Goal: Participate in discussion: Engage in conversation with other users on a specific topic

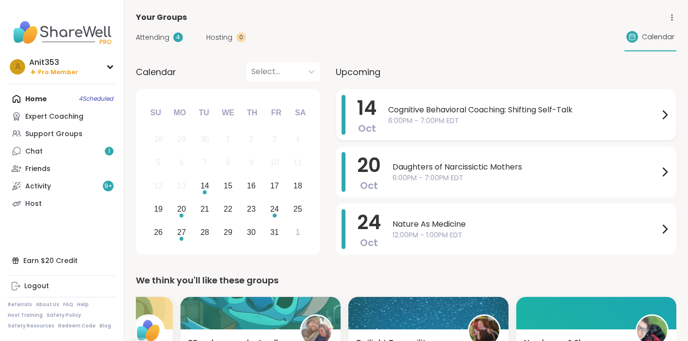
click at [485, 113] on span "Cognitive Behavioral Coaching: Shifting Self-Talk" at bounding box center [523, 110] width 271 height 12
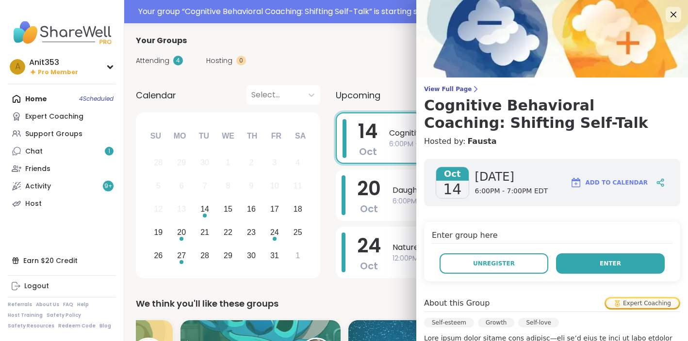
click at [608, 263] on span "Enter" at bounding box center [609, 263] width 21 height 9
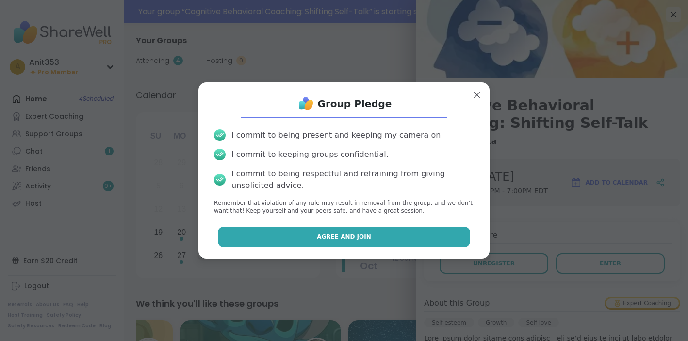
click at [356, 232] on button "Agree and Join" at bounding box center [344, 237] width 253 height 20
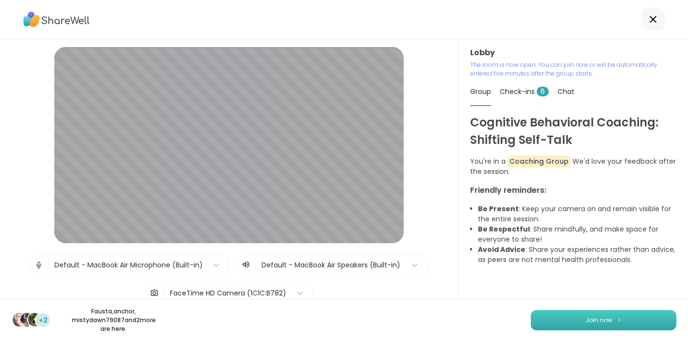
click at [599, 323] on span "Join now" at bounding box center [598, 320] width 27 height 9
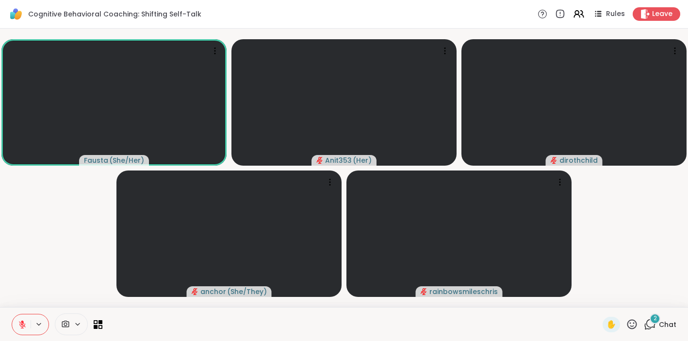
click at [655, 323] on div "2" at bounding box center [654, 319] width 11 height 11
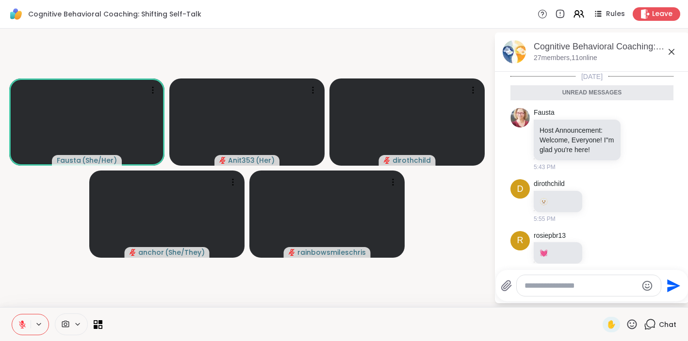
scroll to position [15, 0]
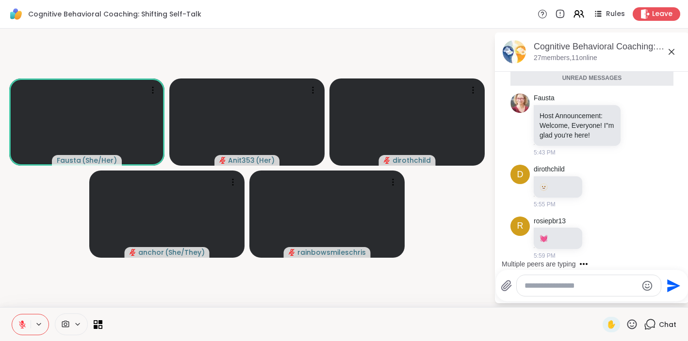
click at [528, 287] on textarea "Type your message" at bounding box center [580, 286] width 113 height 10
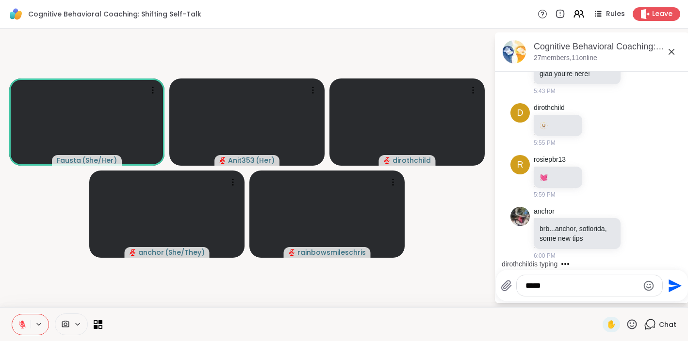
scroll to position [105, 0]
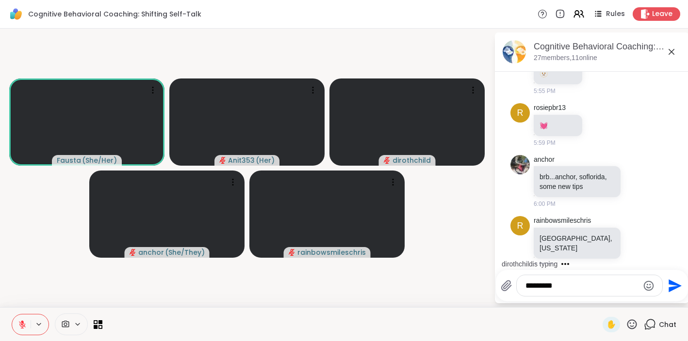
type textarea "*********"
click at [673, 287] on icon "Send" at bounding box center [674, 285] width 13 height 13
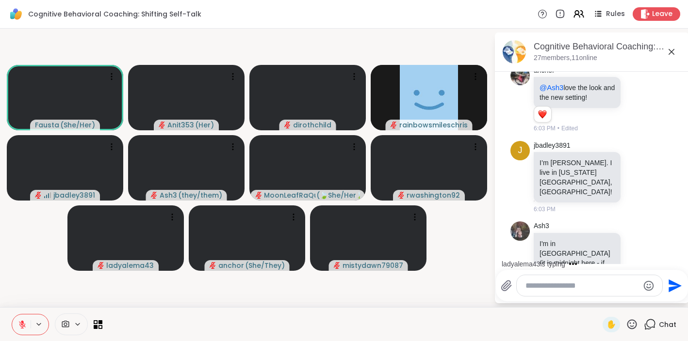
scroll to position [601, 0]
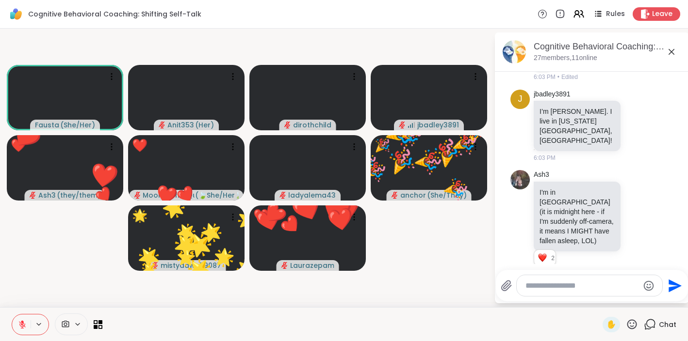
click at [635, 324] on icon at bounding box center [632, 325] width 12 height 12
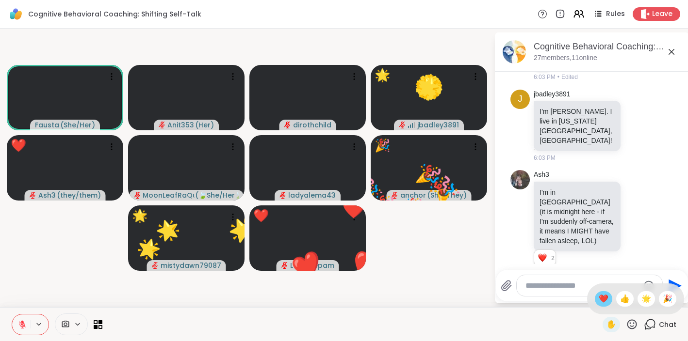
click at [608, 303] on span "❤️" at bounding box center [603, 299] width 10 height 12
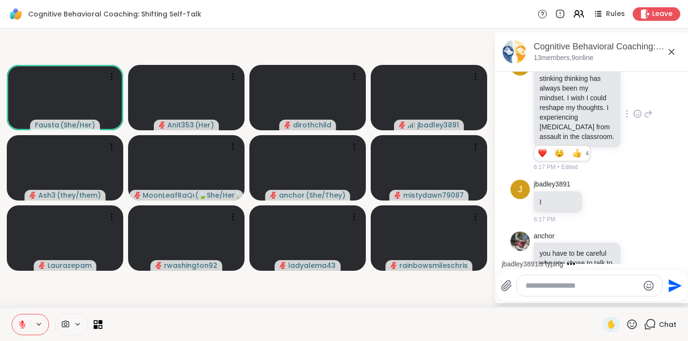
scroll to position [1368, 0]
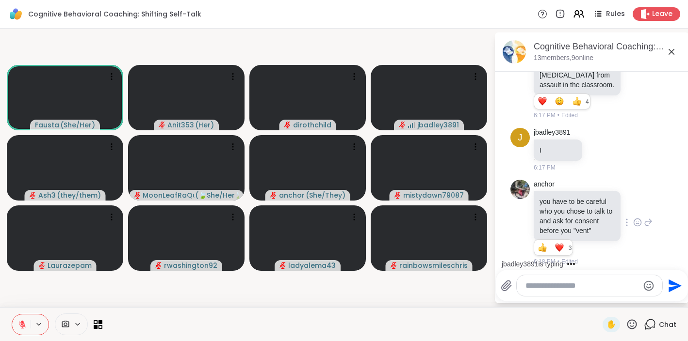
click at [639, 224] on icon at bounding box center [637, 224] width 3 height 1
click at [541, 203] on div "Select Reaction: Thumbs up" at bounding box center [538, 207] width 9 height 9
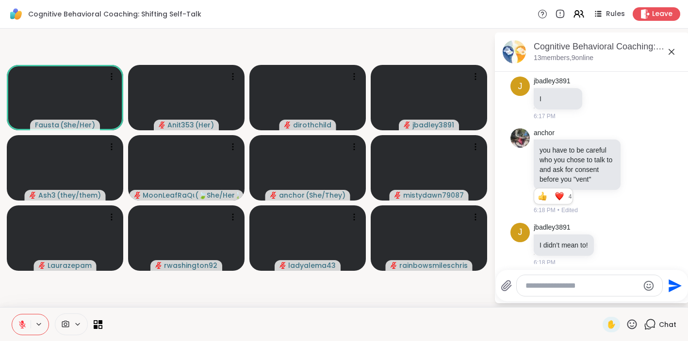
click at [525, 285] on textarea "Type your message" at bounding box center [581, 286] width 113 height 10
type textarea "***"
click at [673, 285] on icon "Send" at bounding box center [674, 286] width 16 height 16
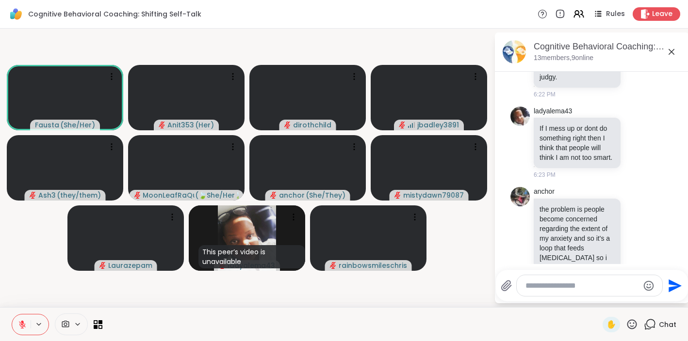
scroll to position [1856, 0]
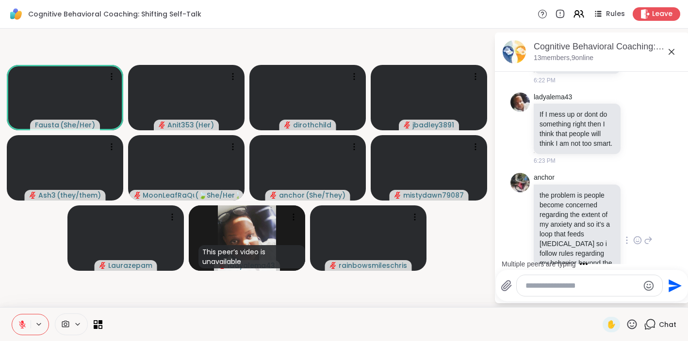
click at [639, 236] on icon at bounding box center [637, 241] width 9 height 10
click at [564, 221] on div "Select Reaction: Heart" at bounding box center [560, 225] width 9 height 9
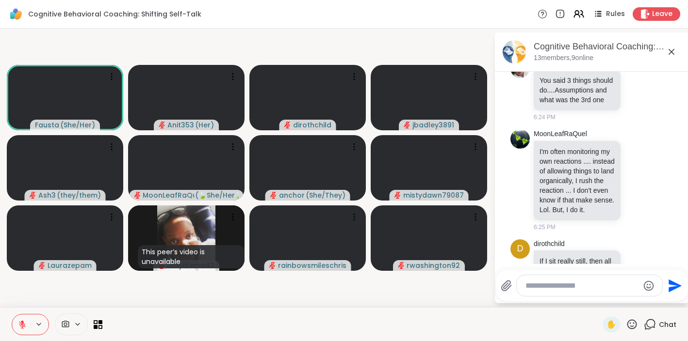
scroll to position [2127, 0]
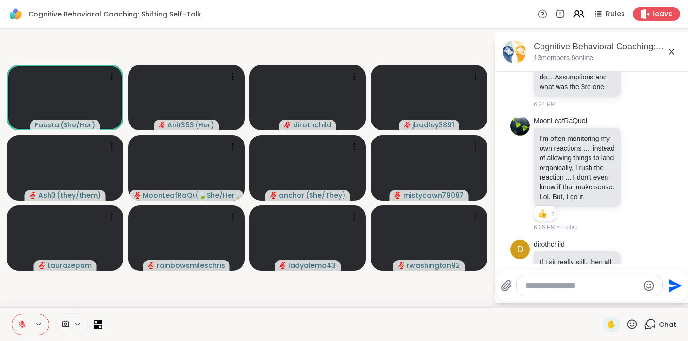
click at [527, 285] on textarea "Type your message" at bounding box center [581, 286] width 113 height 10
type textarea "***"
click at [675, 283] on icon "Send" at bounding box center [674, 286] width 16 height 16
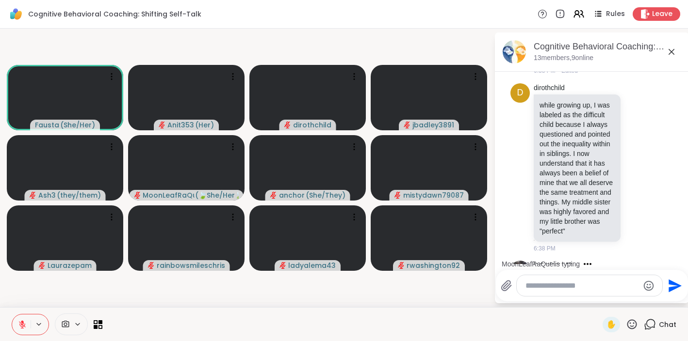
scroll to position [3049, 0]
click at [638, 165] on icon at bounding box center [637, 170] width 9 height 10
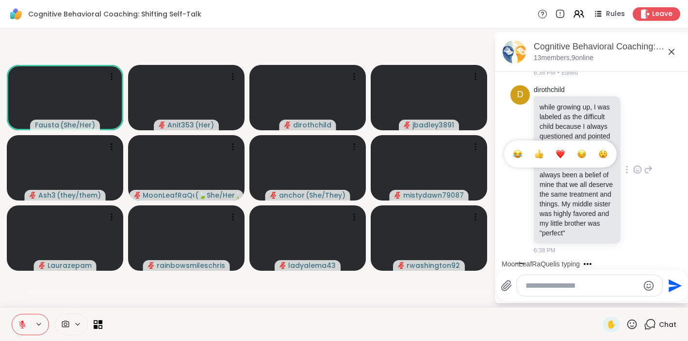
click at [543, 150] on div "Select Reaction: Thumbs up" at bounding box center [538, 154] width 9 height 9
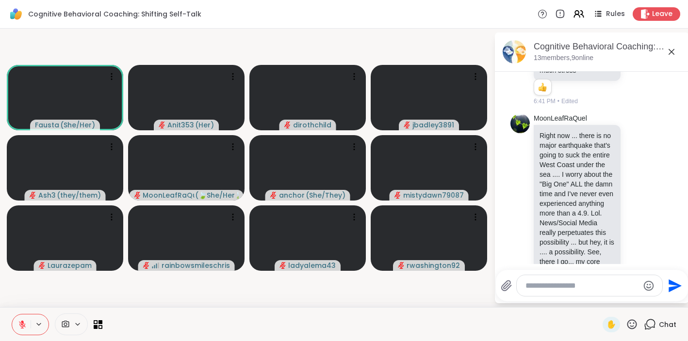
scroll to position [3568, 0]
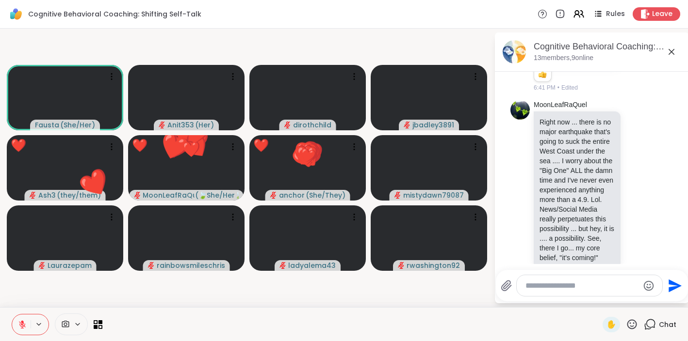
click at [633, 326] on icon at bounding box center [632, 325] width 10 height 10
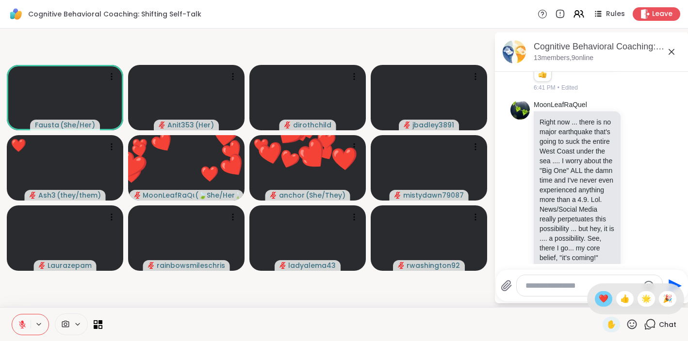
click at [608, 303] on span "❤️" at bounding box center [603, 299] width 10 height 12
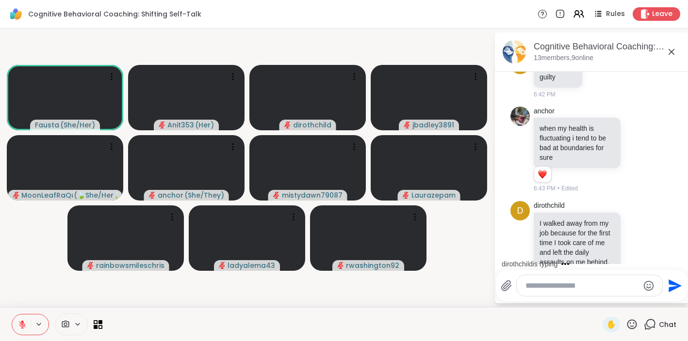
scroll to position [3856, 0]
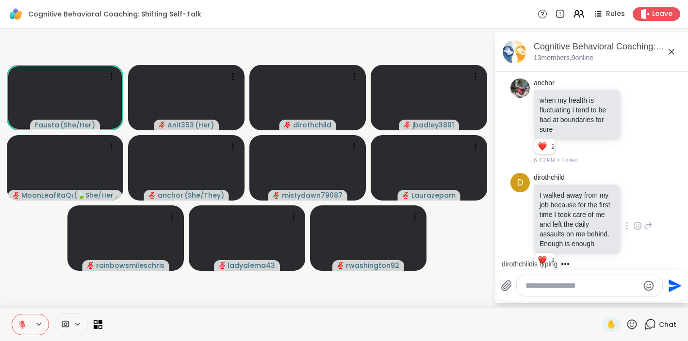
click at [641, 221] on icon at bounding box center [637, 226] width 9 height 10
click at [563, 206] on span "Select Reaction: Heart" at bounding box center [560, 211] width 9 height 10
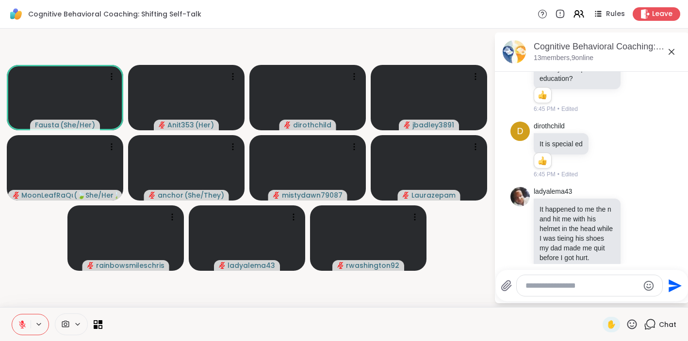
scroll to position [4711, 0]
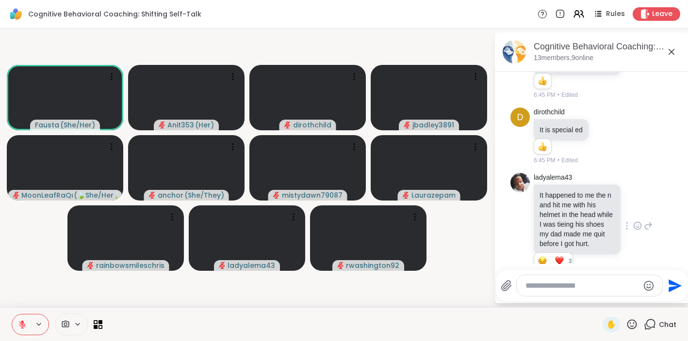
click at [638, 221] on icon at bounding box center [637, 226] width 9 height 10
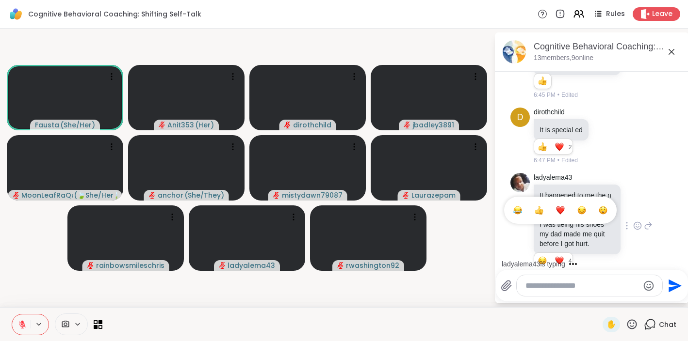
click at [582, 206] on div "Select Reaction: Sad" at bounding box center [581, 210] width 9 height 9
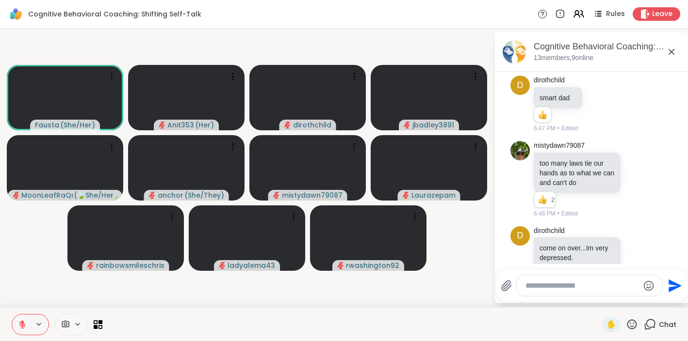
scroll to position [4988, 0]
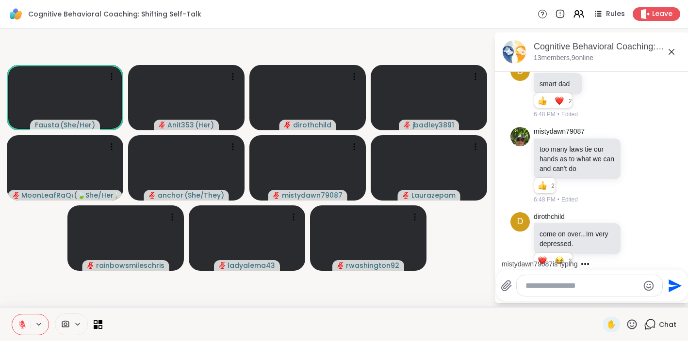
click at [633, 326] on icon at bounding box center [632, 325] width 10 height 10
click at [628, 302] on span "👍" at bounding box center [625, 299] width 10 height 12
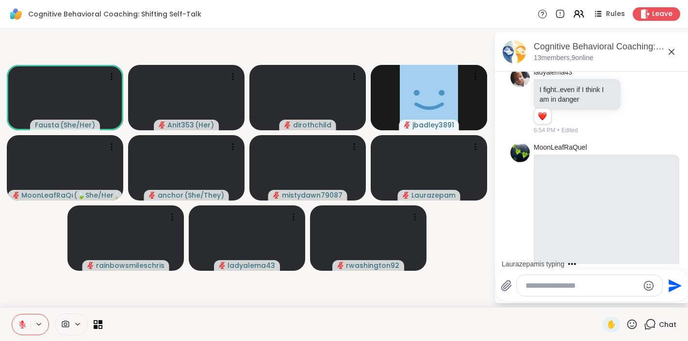
scroll to position [5702, 0]
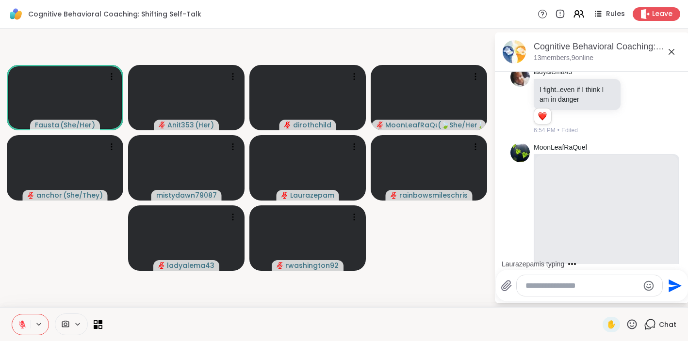
click at [527, 286] on textarea "Type your message" at bounding box center [581, 286] width 113 height 10
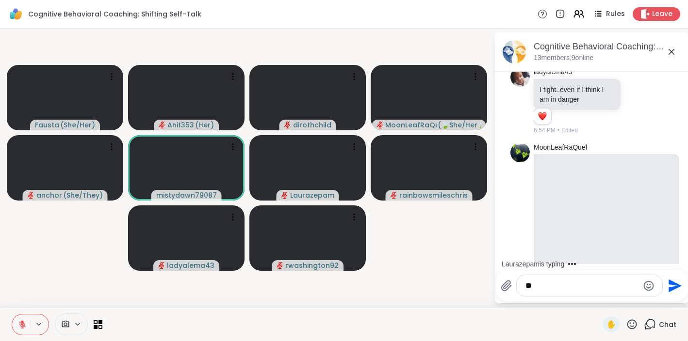
type textarea "*"
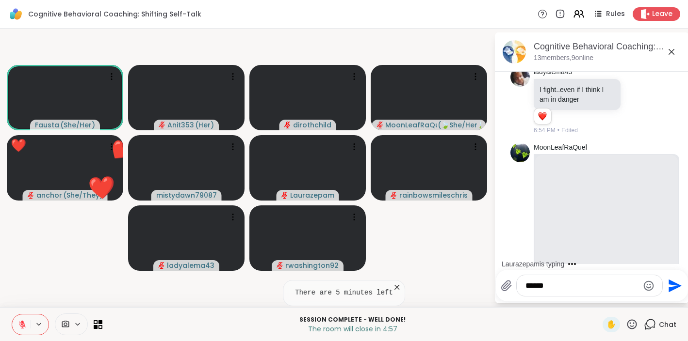
type textarea "*****"
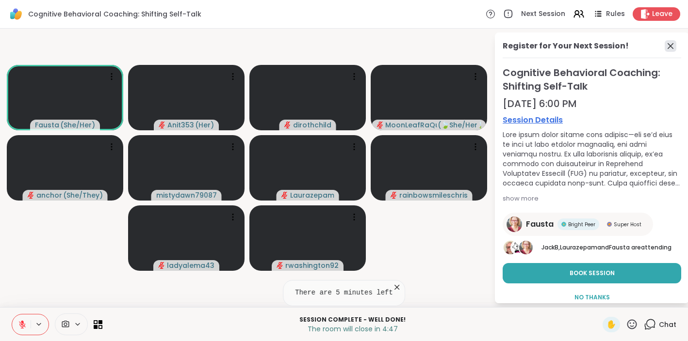
click at [669, 46] on icon at bounding box center [670, 46] width 12 height 12
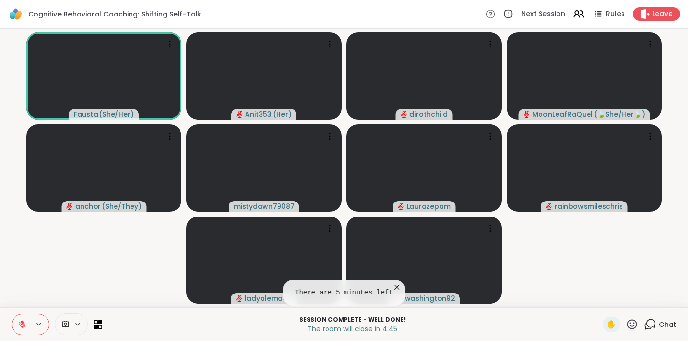
click at [652, 325] on icon at bounding box center [650, 325] width 12 height 12
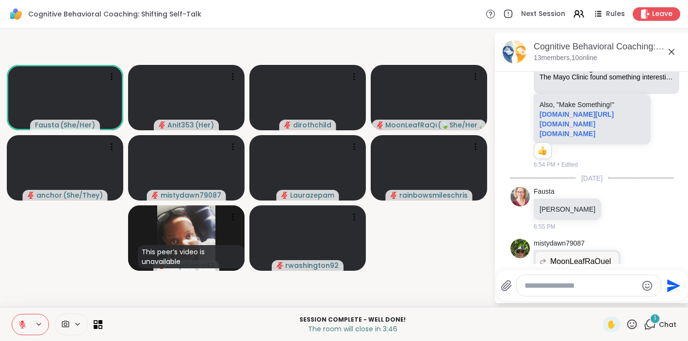
scroll to position [6067, 0]
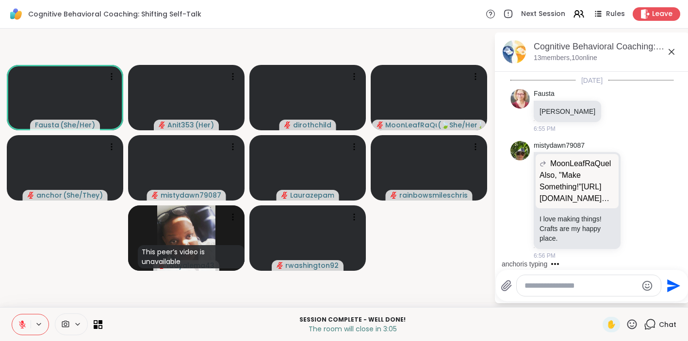
click at [527, 283] on textarea "Type your message" at bounding box center [580, 286] width 113 height 10
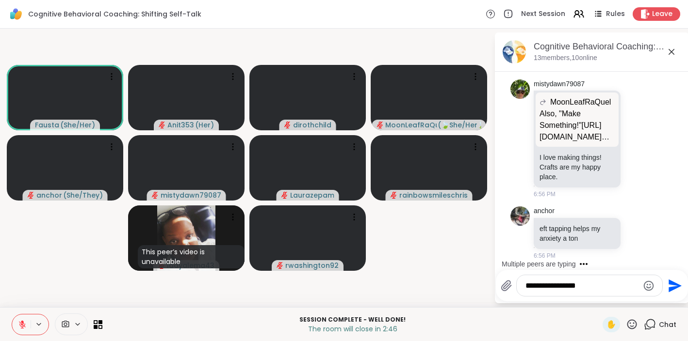
type textarea "**********"
click at [673, 285] on icon "Send" at bounding box center [674, 285] width 13 height 13
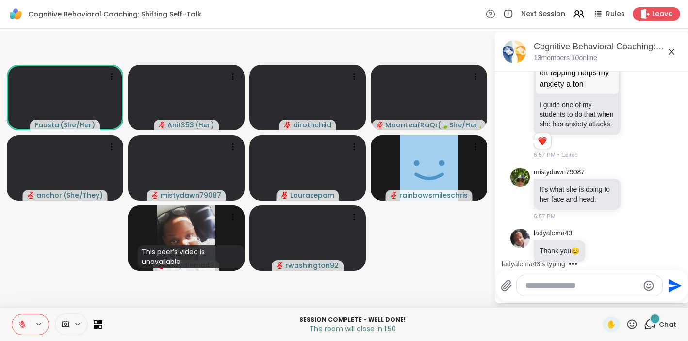
scroll to position [6536, 0]
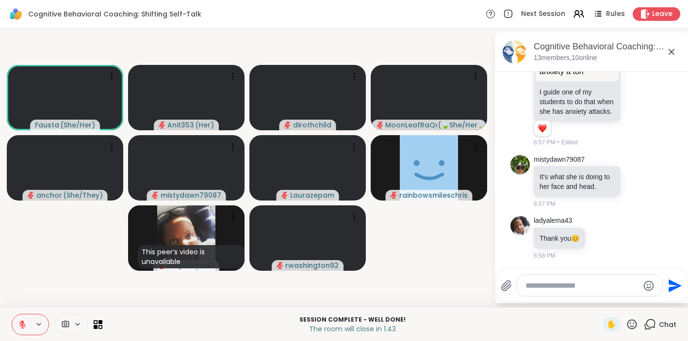
click at [662, 275] on button "Send" at bounding box center [673, 286] width 22 height 22
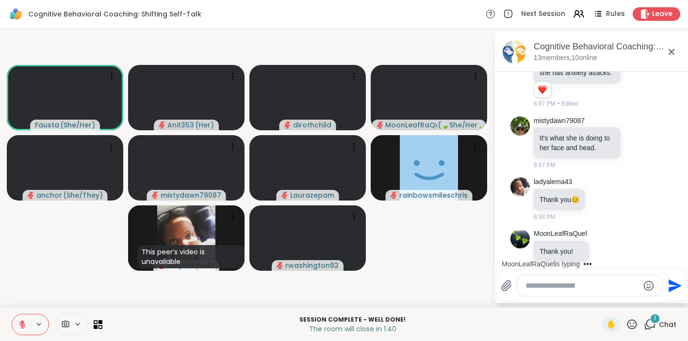
scroll to position [6588, 0]
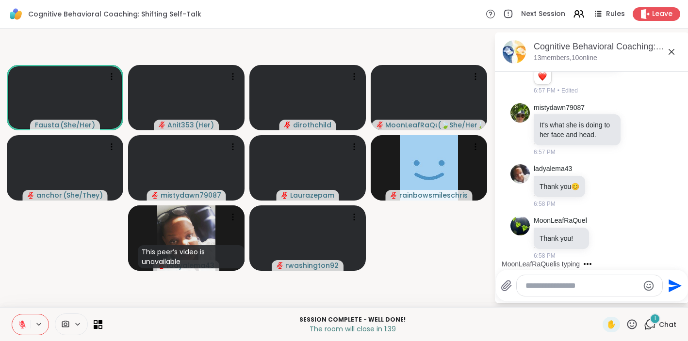
click at [541, 289] on textarea "Type your message" at bounding box center [581, 286] width 113 height 10
click at [650, 286] on icon "Emoji picker" at bounding box center [649, 286] width 12 height 12
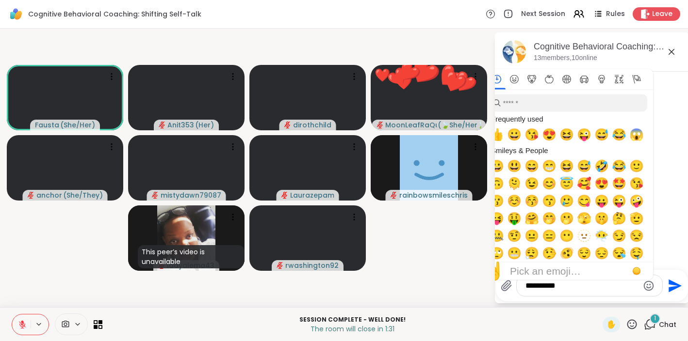
scroll to position [6640, 0]
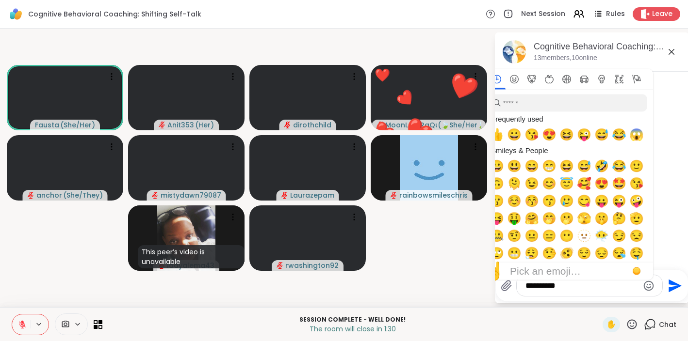
click at [562, 287] on textarea "*********" at bounding box center [581, 286] width 113 height 10
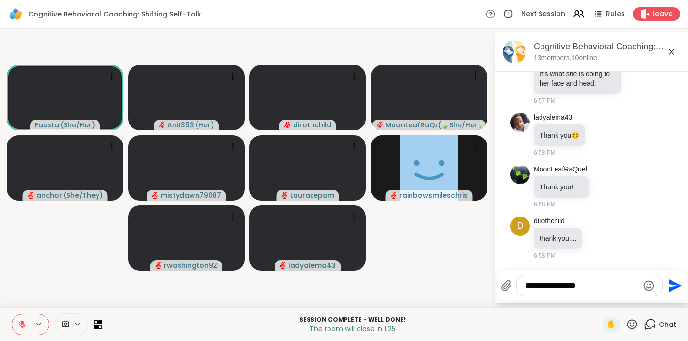
type textarea "**********"
click at [673, 286] on icon "Send" at bounding box center [674, 286] width 16 height 16
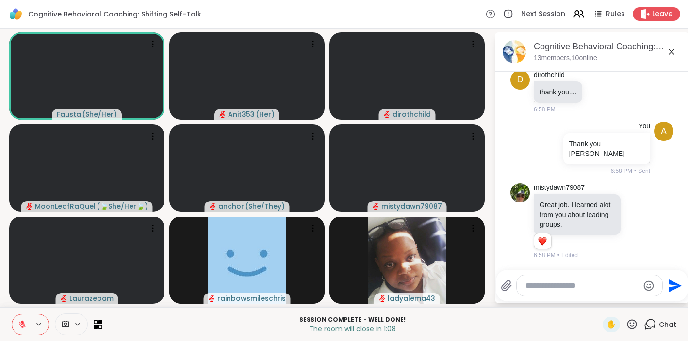
scroll to position [6838, 0]
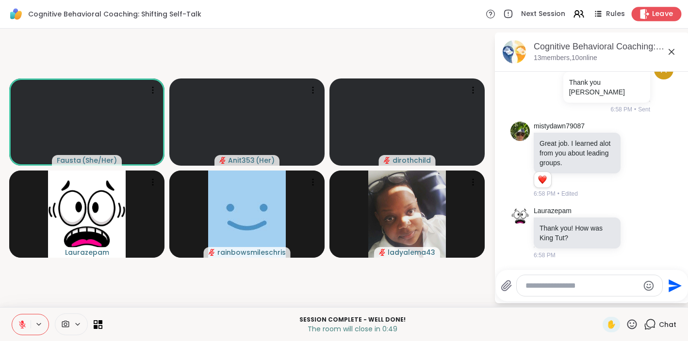
click at [658, 15] on span "Leave" at bounding box center [662, 14] width 21 height 10
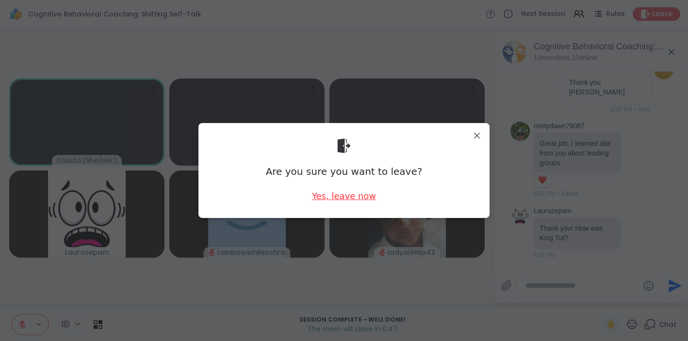
click at [363, 196] on div "Yes, leave now" at bounding box center [344, 196] width 64 height 12
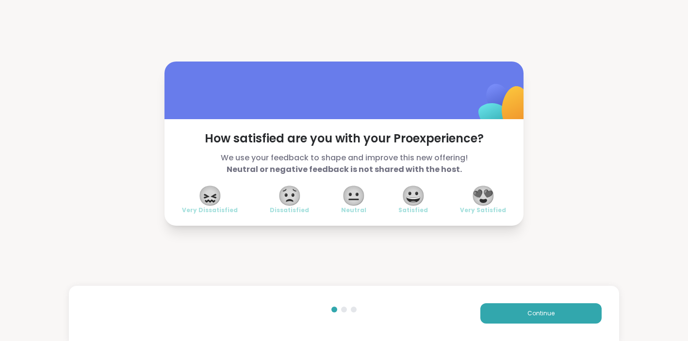
click at [486, 197] on span "😍" at bounding box center [483, 195] width 24 height 17
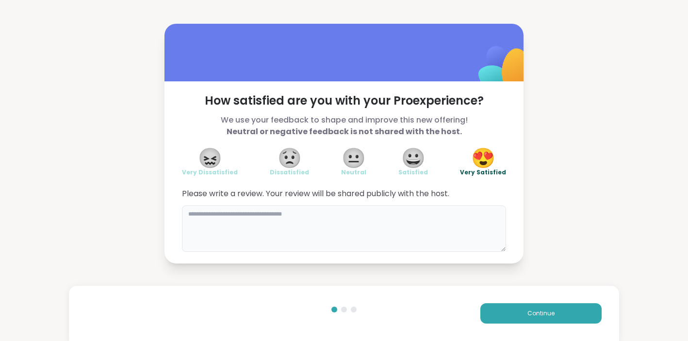
click at [194, 215] on textarea at bounding box center [344, 229] width 324 height 47
click at [526, 308] on button "Continue" at bounding box center [540, 314] width 121 height 20
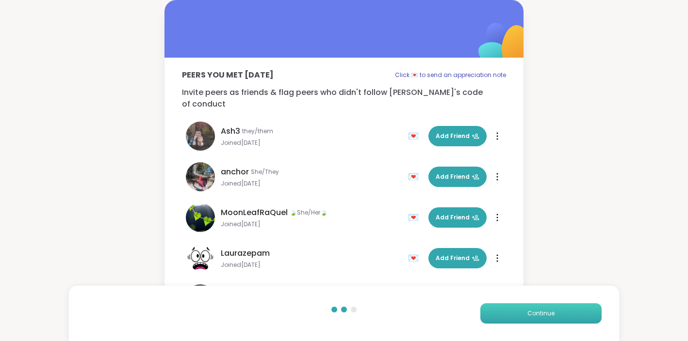
click at [548, 319] on button "Continue" at bounding box center [540, 314] width 121 height 20
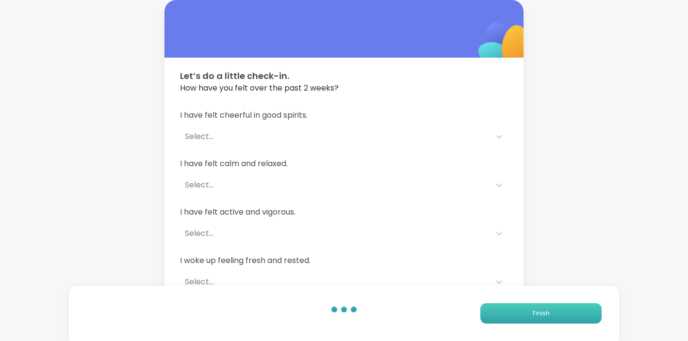
click at [547, 313] on span "Finish" at bounding box center [540, 313] width 17 height 9
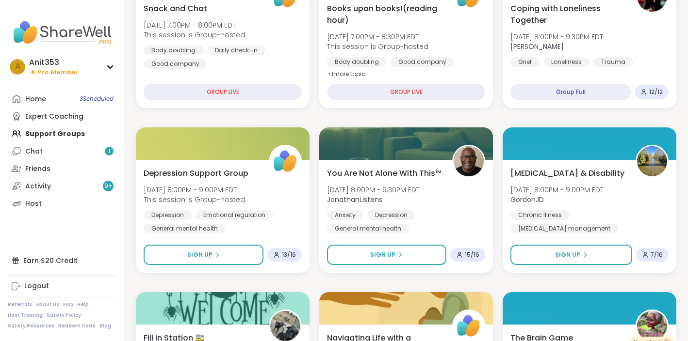
scroll to position [299, 0]
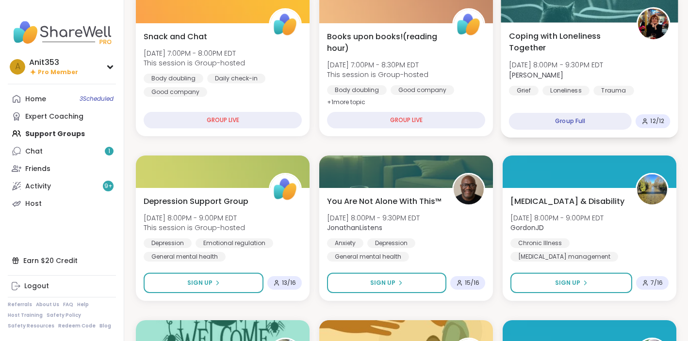
click at [626, 71] on div "Coping with Loneliness Together [DATE] 8:00PM - 9:30PM EDT [PERSON_NAME] Loneli…" at bounding box center [589, 62] width 161 height 65
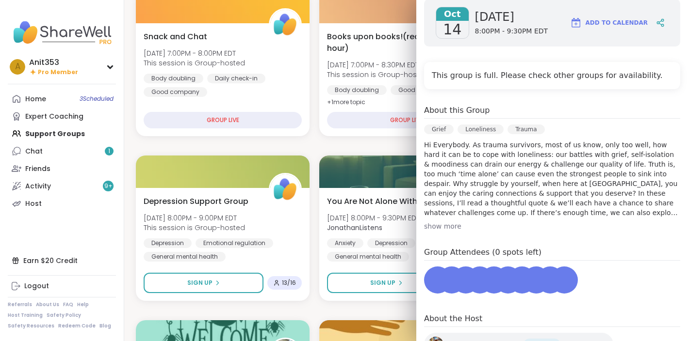
scroll to position [233, 0]
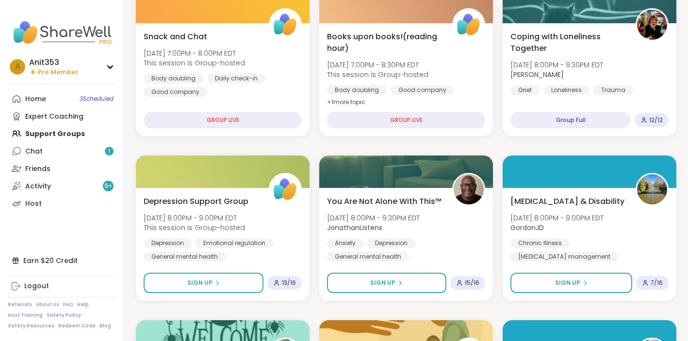
click at [33, 6] on nav "A Anit353 Pro Member Profile Membership Settings Help Home 3 Scheduled Expert C…" at bounding box center [62, 170] width 124 height 341
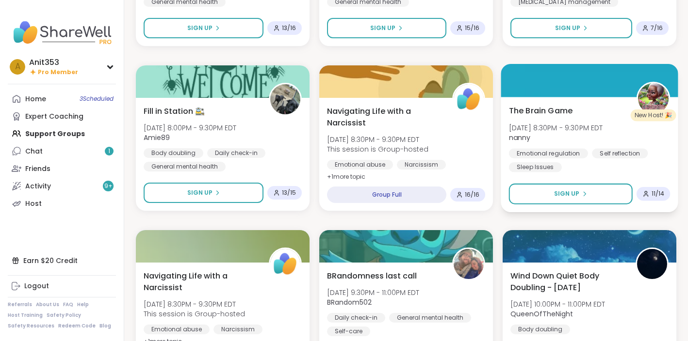
scroll to position [563, 0]
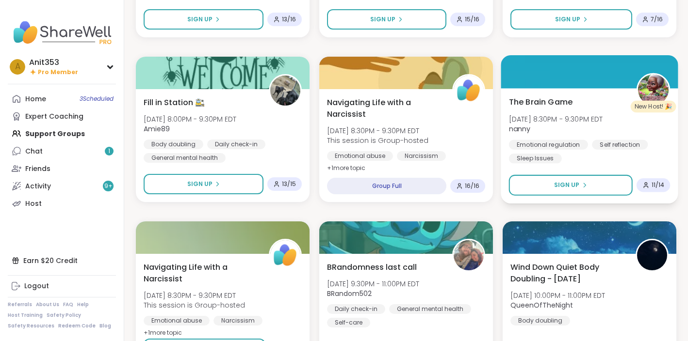
click at [575, 105] on div "The Brain Game [DATE] 8:30PM - 9:30PM EDT nanny Emotional regulation Self refle…" at bounding box center [589, 129] width 161 height 67
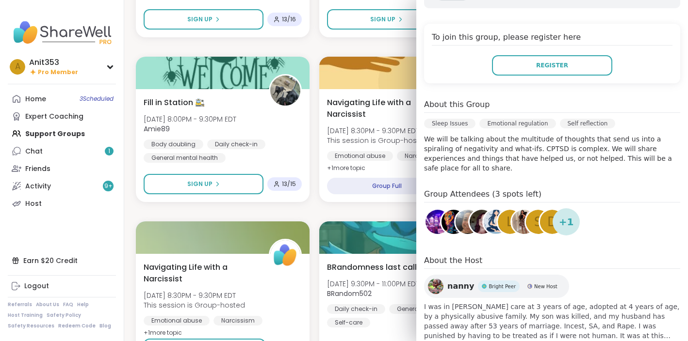
scroll to position [204, 0]
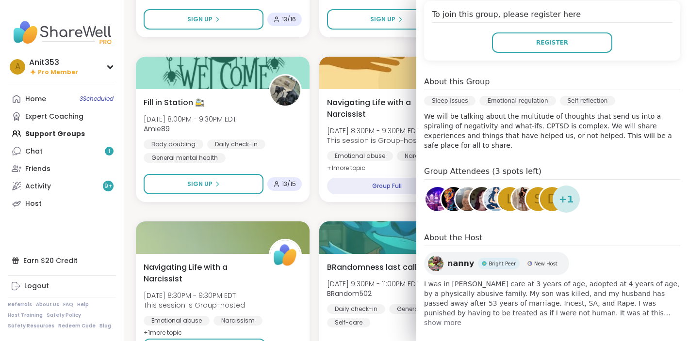
click at [446, 318] on span "show more" at bounding box center [552, 323] width 256 height 10
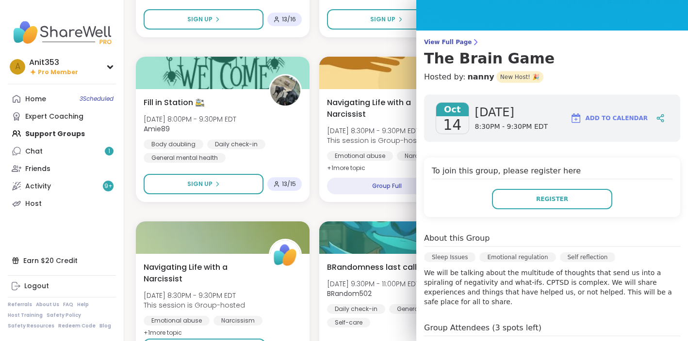
scroll to position [42, 0]
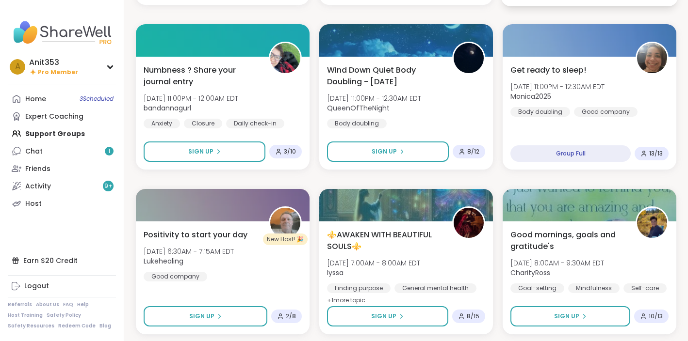
scroll to position [924, 0]
